Goal: Information Seeking & Learning: Learn about a topic

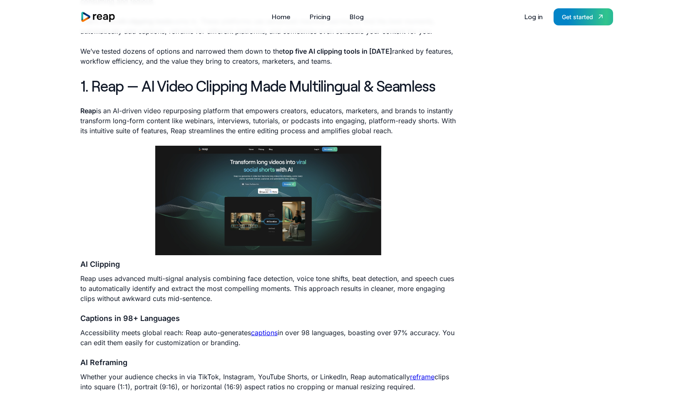
scroll to position [311, 0]
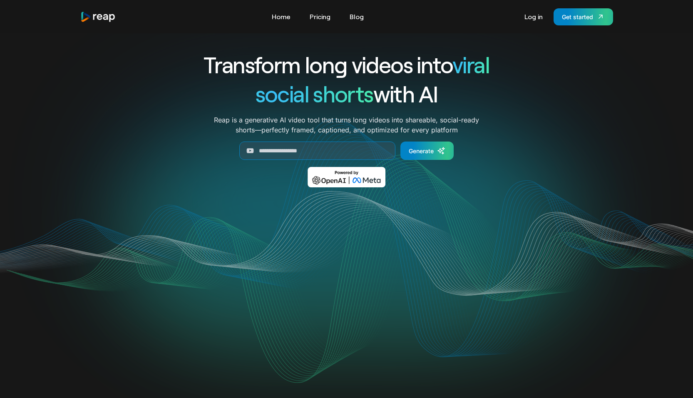
click at [302, 11] on nav "Tools Link Five Link Six Link Seven Business Link Five Link Six Link Seven Home…" at bounding box center [317, 16] width 100 height 13
click at [331, 15] on link "Pricing" at bounding box center [319, 16] width 29 height 13
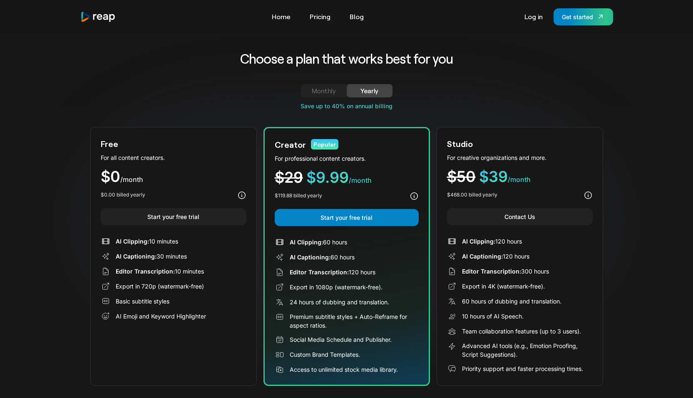
scroll to position [0, 0]
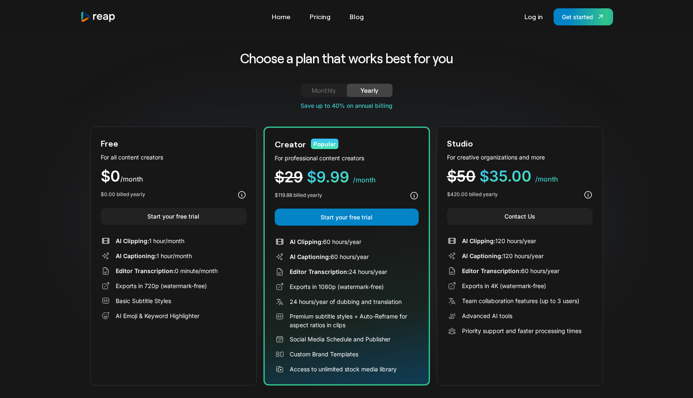
click at [328, 89] on div "Monthly" at bounding box center [324, 90] width 26 height 10
click at [366, 87] on div "Yearly" at bounding box center [369, 90] width 26 height 10
click at [325, 84] on link "Monthly" at bounding box center [324, 90] width 46 height 13
click at [368, 86] on div "Yearly" at bounding box center [369, 90] width 26 height 10
click at [301, 80] on div "Choose a plan that works best for you Monthly Yearly Free Plan For all content …" at bounding box center [346, 217] width 512 height 336
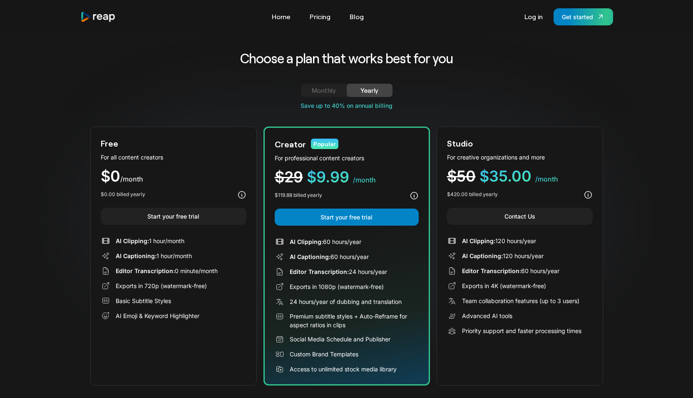
click at [307, 84] on link "Monthly" at bounding box center [324, 90] width 46 height 13
click at [281, 16] on link "Home" at bounding box center [280, 16] width 27 height 13
